Goal: Find contact information: Find contact information

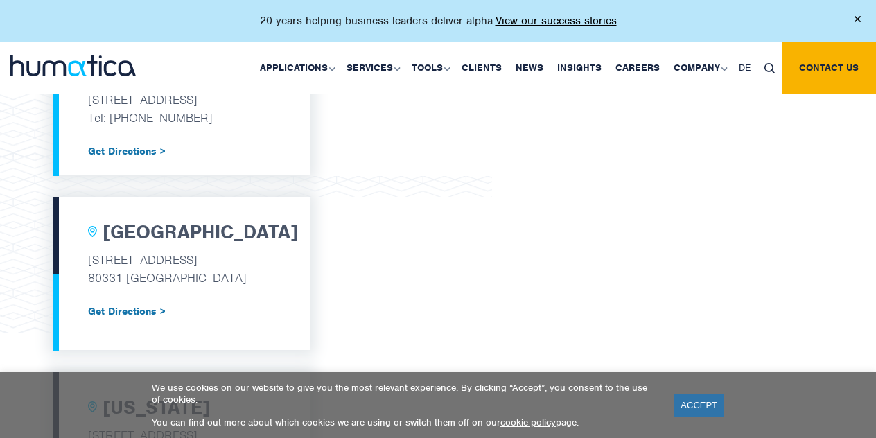
scroll to position [607, 0]
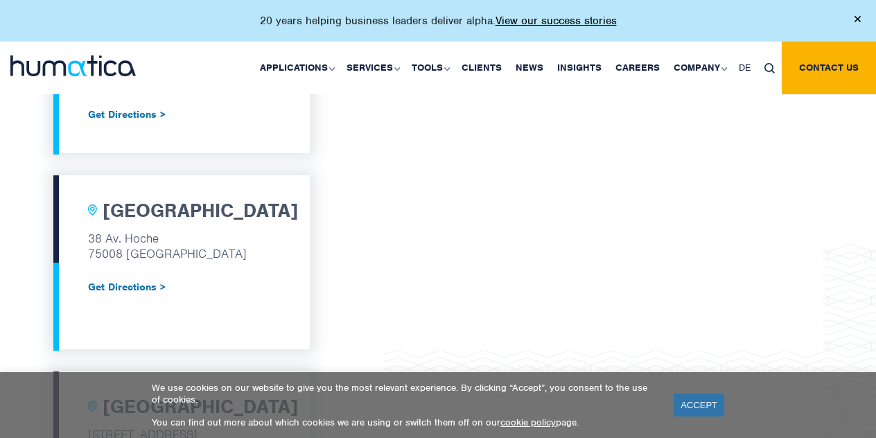
scroll to position [979, 0]
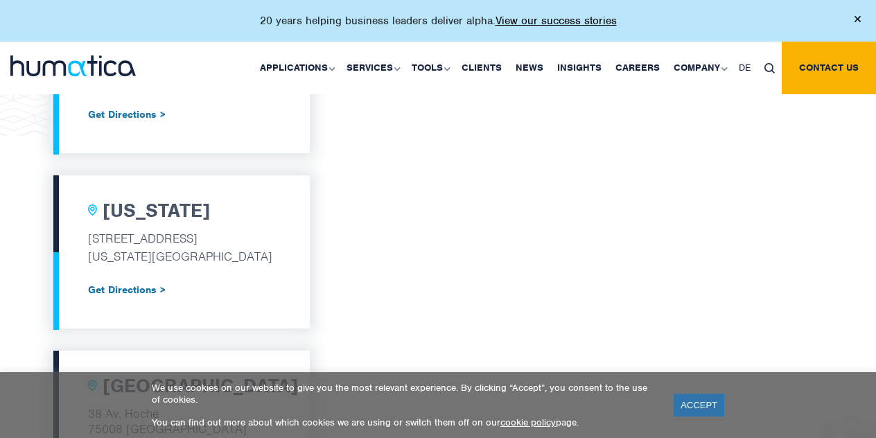
scroll to position [804, 0]
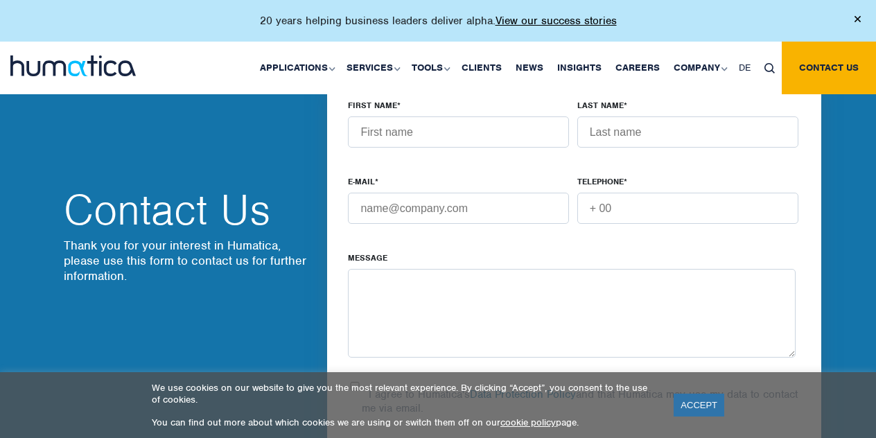
scroll to position [1154, 0]
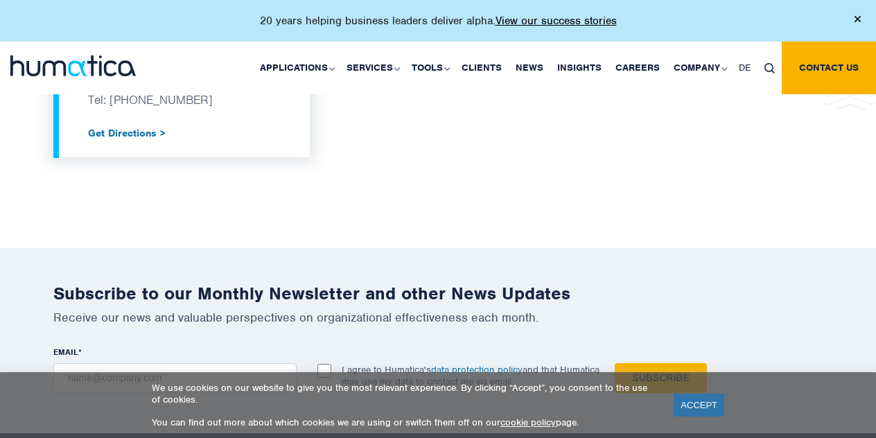
scroll to position [1528, 0]
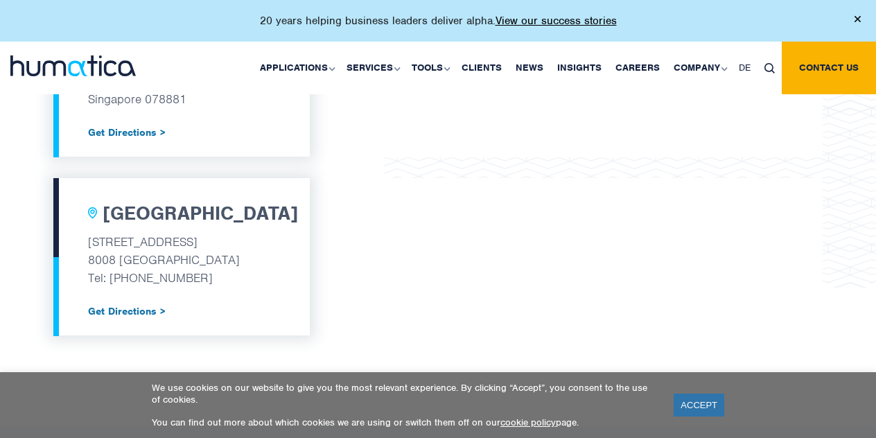
scroll to position [1350, 0]
